Goal: Transaction & Acquisition: Purchase product/service

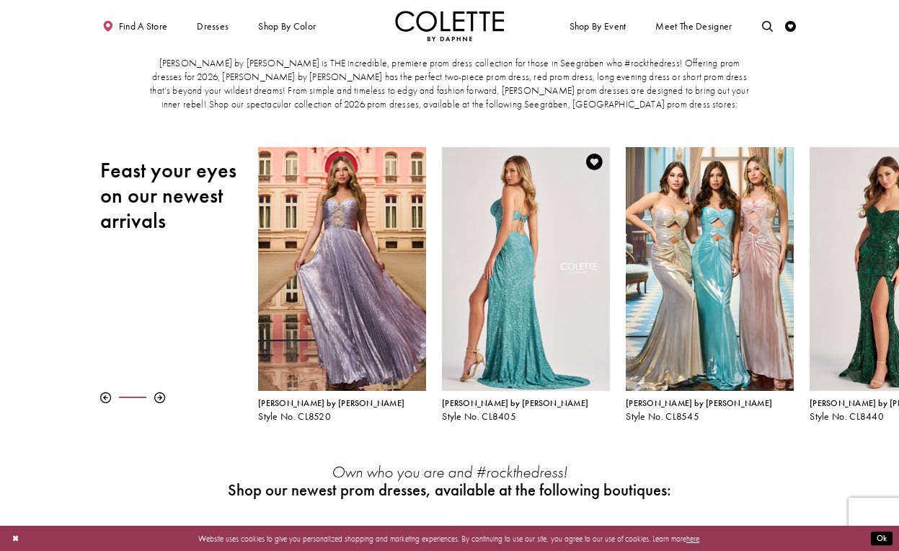
scroll to position [43, 0]
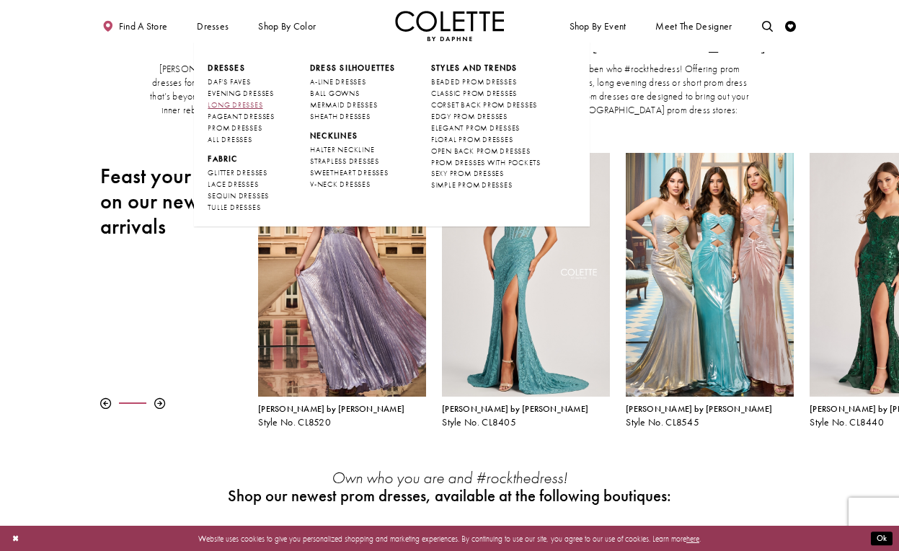
click at [246, 100] on span "LONG DRESSES" at bounding box center [235, 104] width 55 height 9
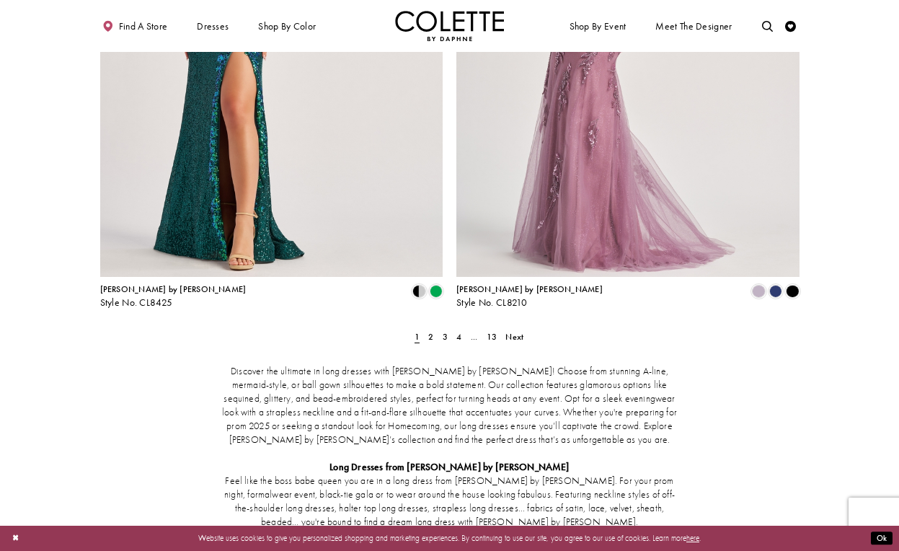
scroll to position [1992, 0]
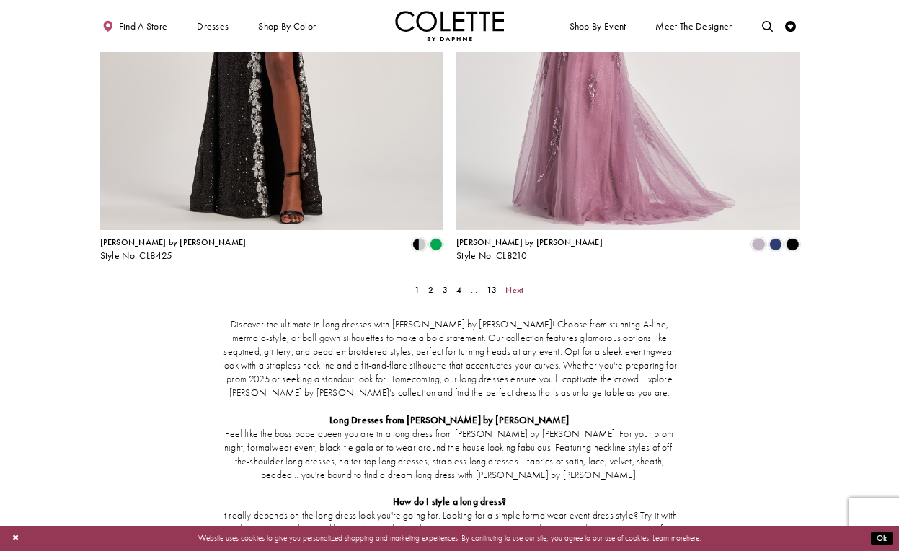
click at [515, 284] on span "Next" at bounding box center [514, 290] width 18 height 12
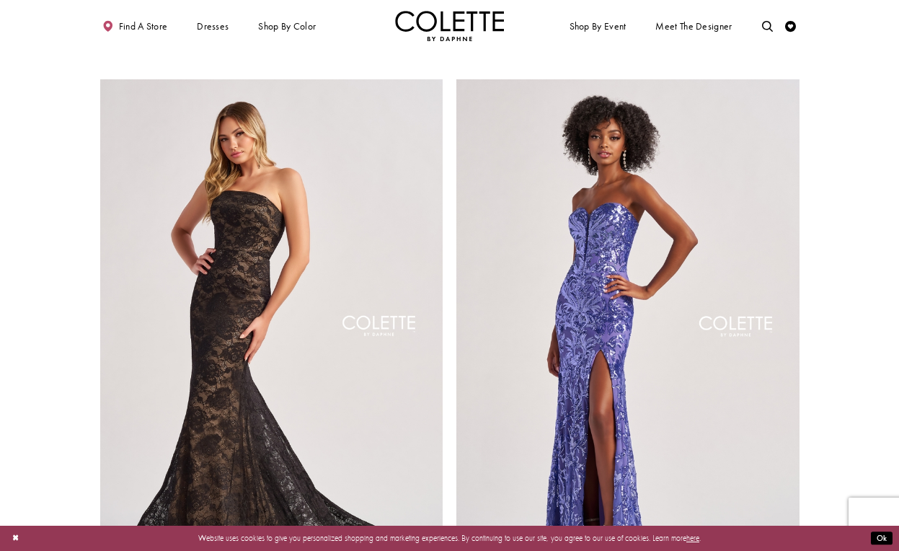
scroll to position [1976, 0]
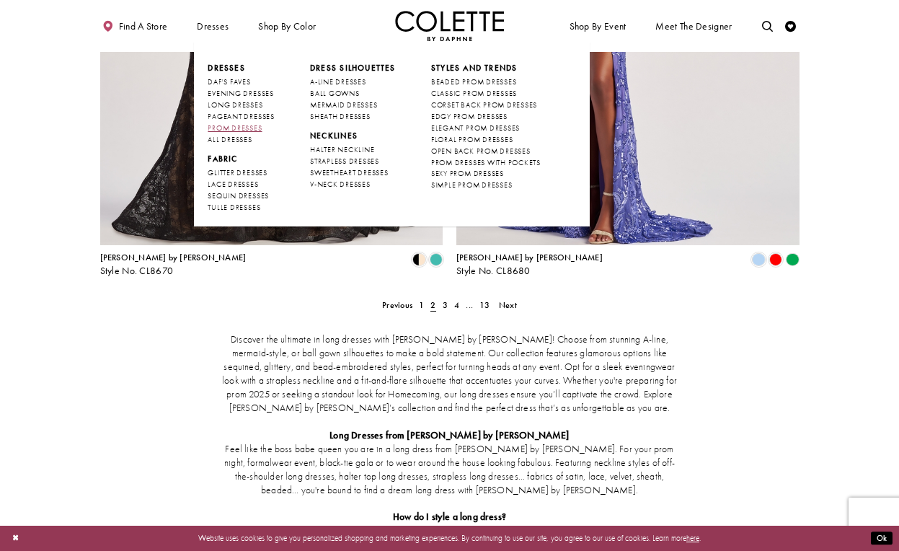
click at [248, 123] on span "PROM DRESSES" at bounding box center [235, 127] width 54 height 9
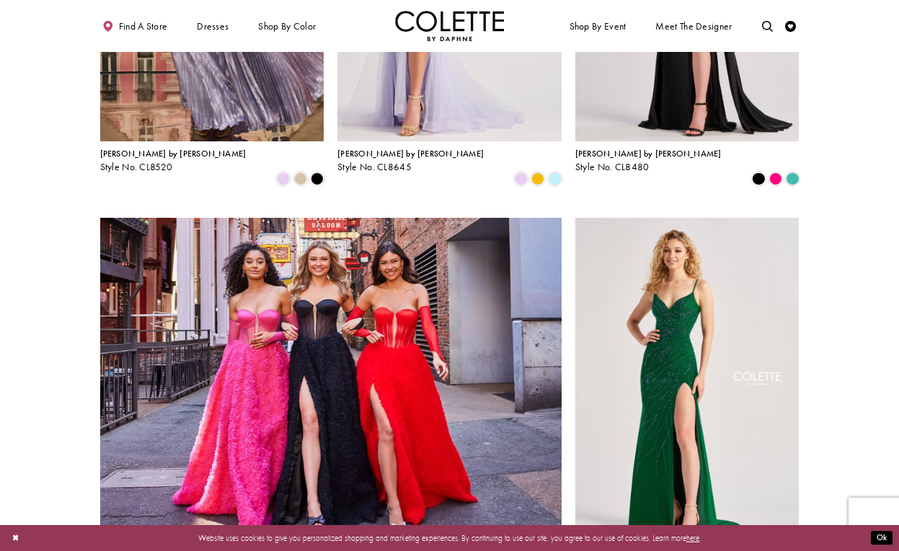
scroll to position [923, 0]
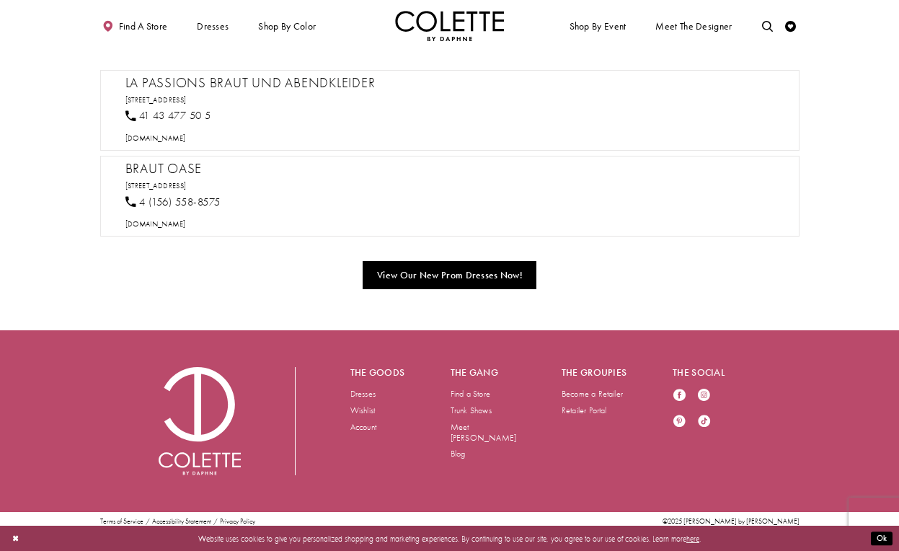
scroll to position [575, 0]
